Goal: Task Accomplishment & Management: Use online tool/utility

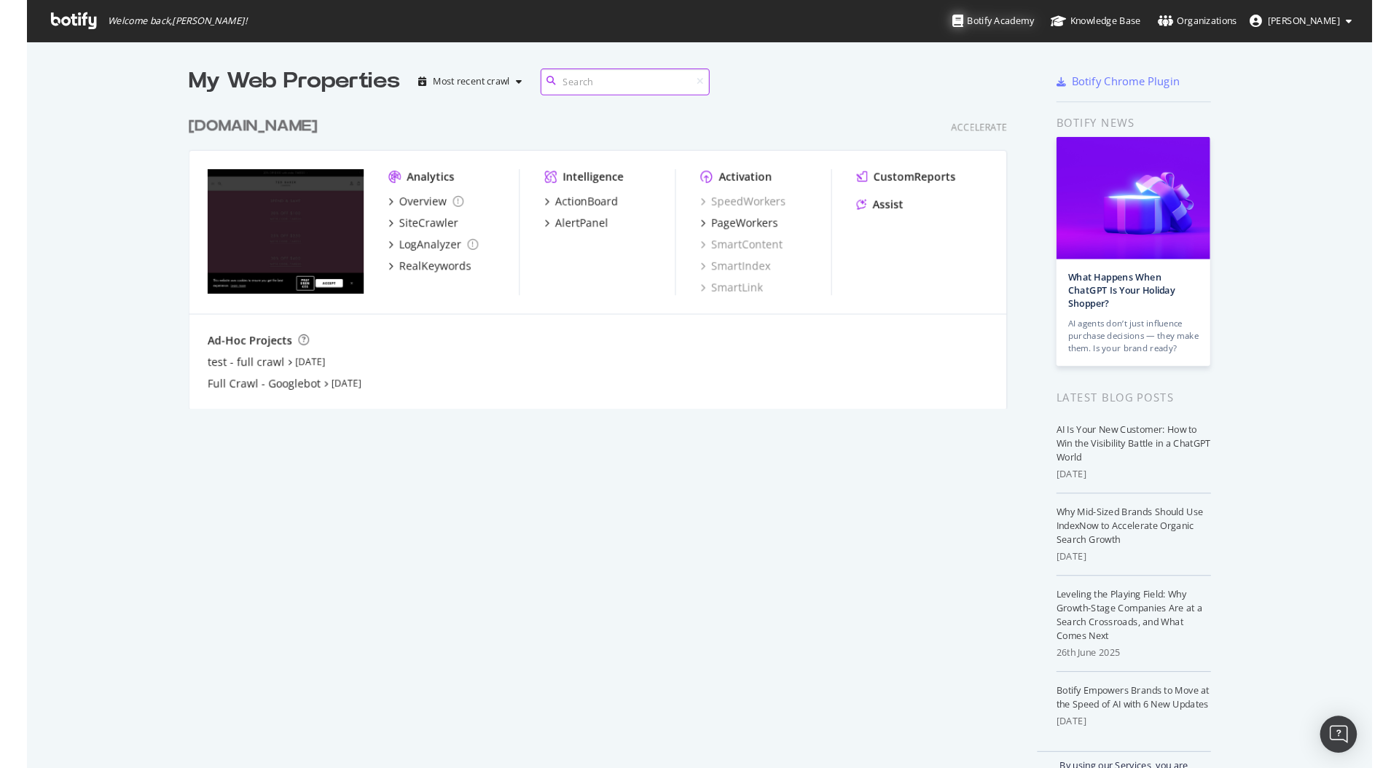
scroll to position [768, 1399]
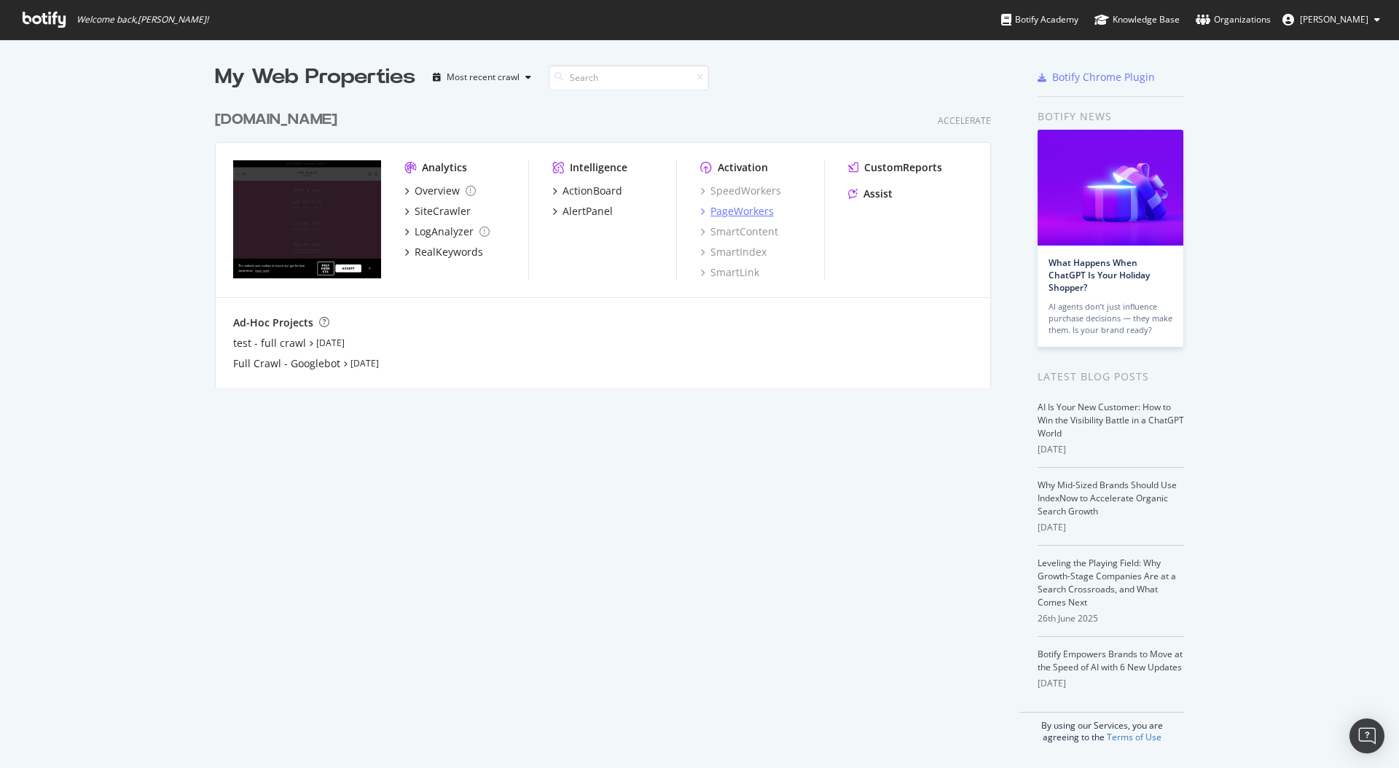
click at [748, 212] on div "PageWorkers" at bounding box center [741, 211] width 63 height 15
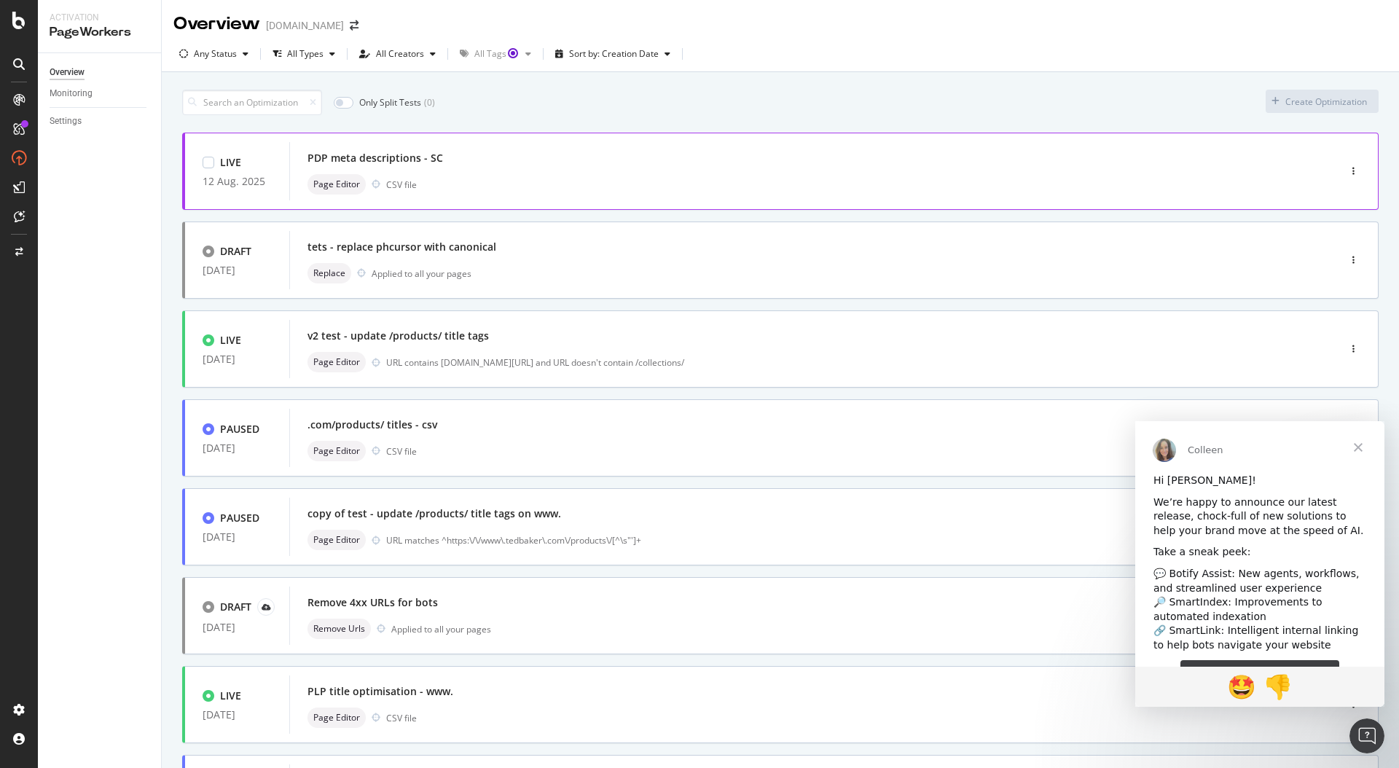
click at [659, 162] on div "PDP meta descriptions - SC" at bounding box center [791, 158] width 969 height 20
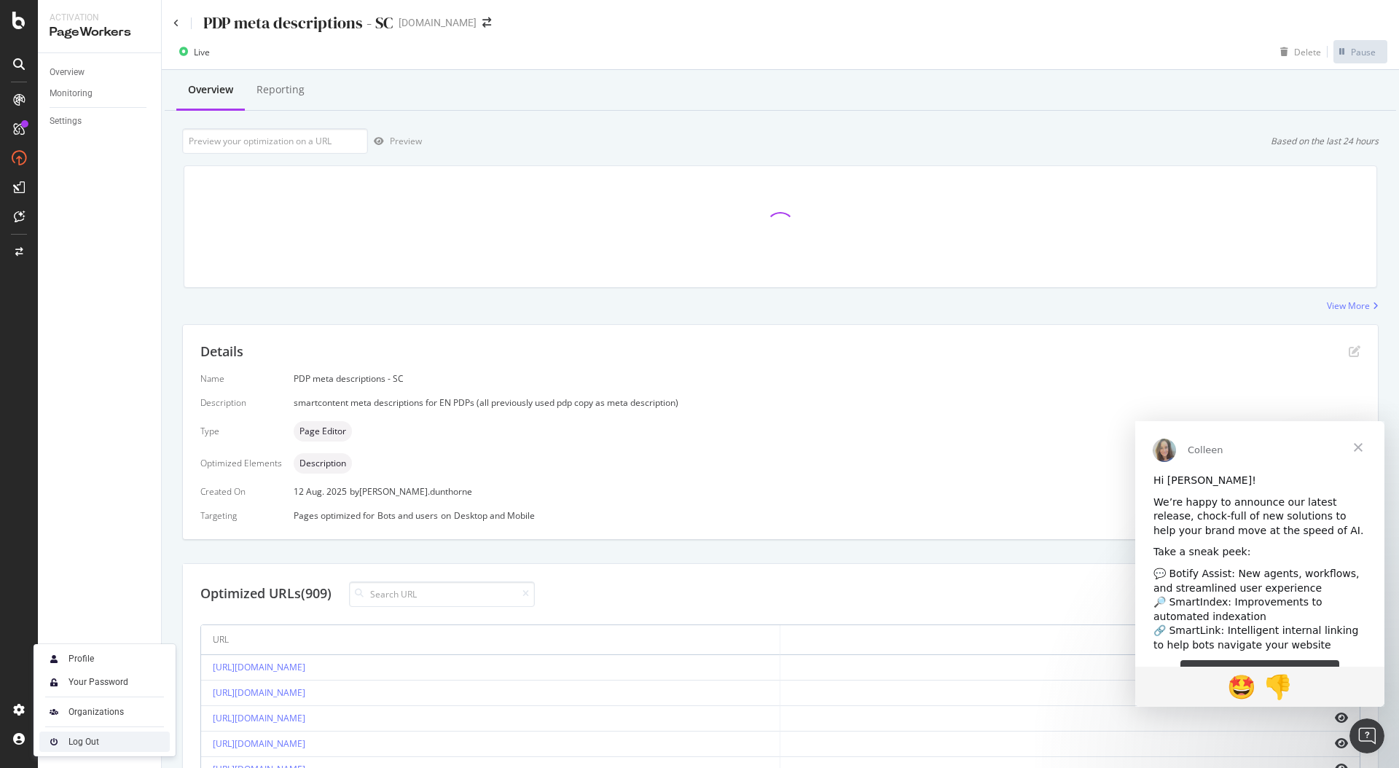
click at [77, 654] on div "Log Out" at bounding box center [83, 742] width 31 height 12
